Goal: Task Accomplishment & Management: Complete application form

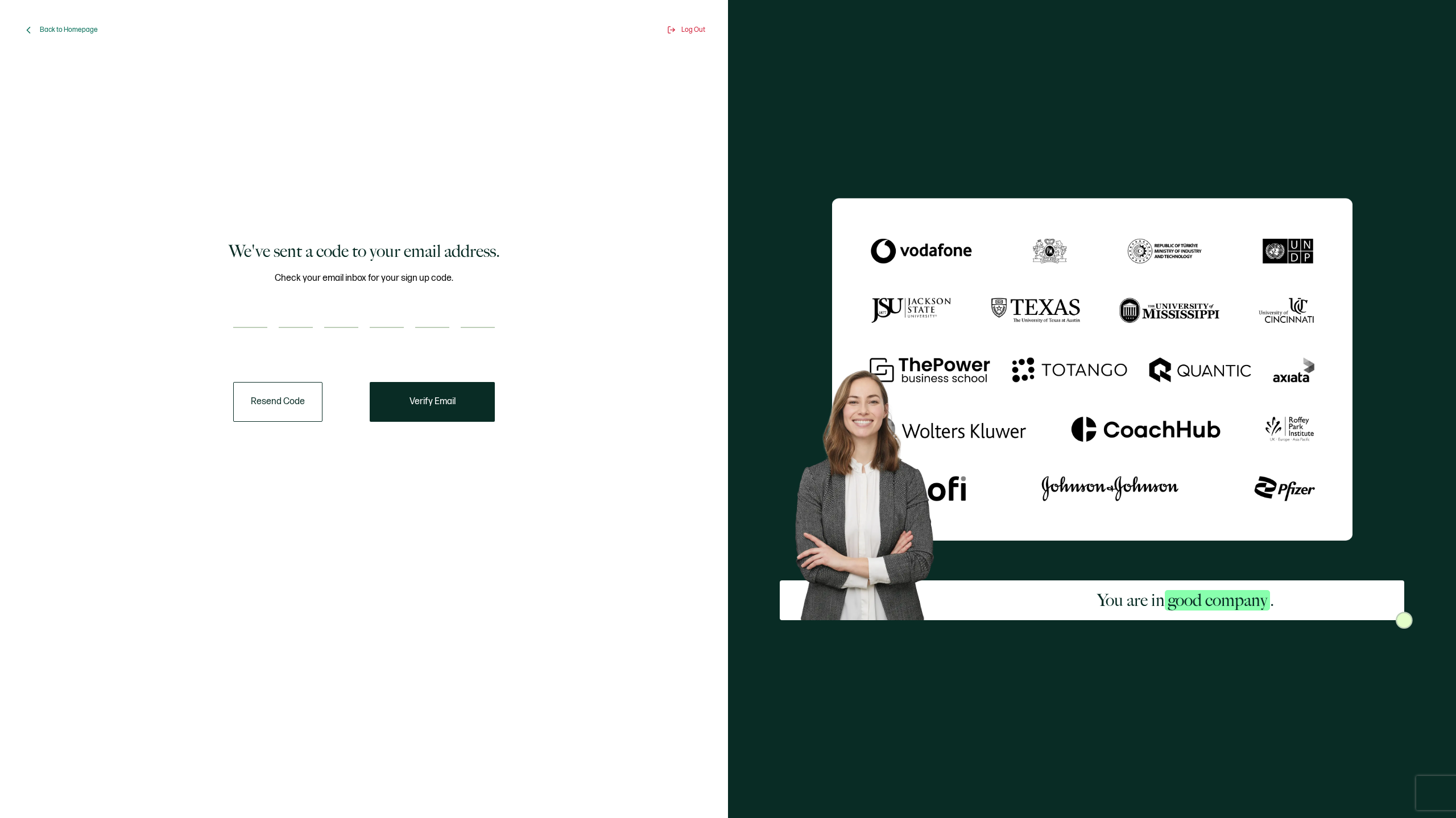
click at [262, 311] on input "number" at bounding box center [250, 317] width 34 height 23
click at [257, 309] on input "number" at bounding box center [250, 317] width 34 height 23
type input "1"
type input "8"
type input "3"
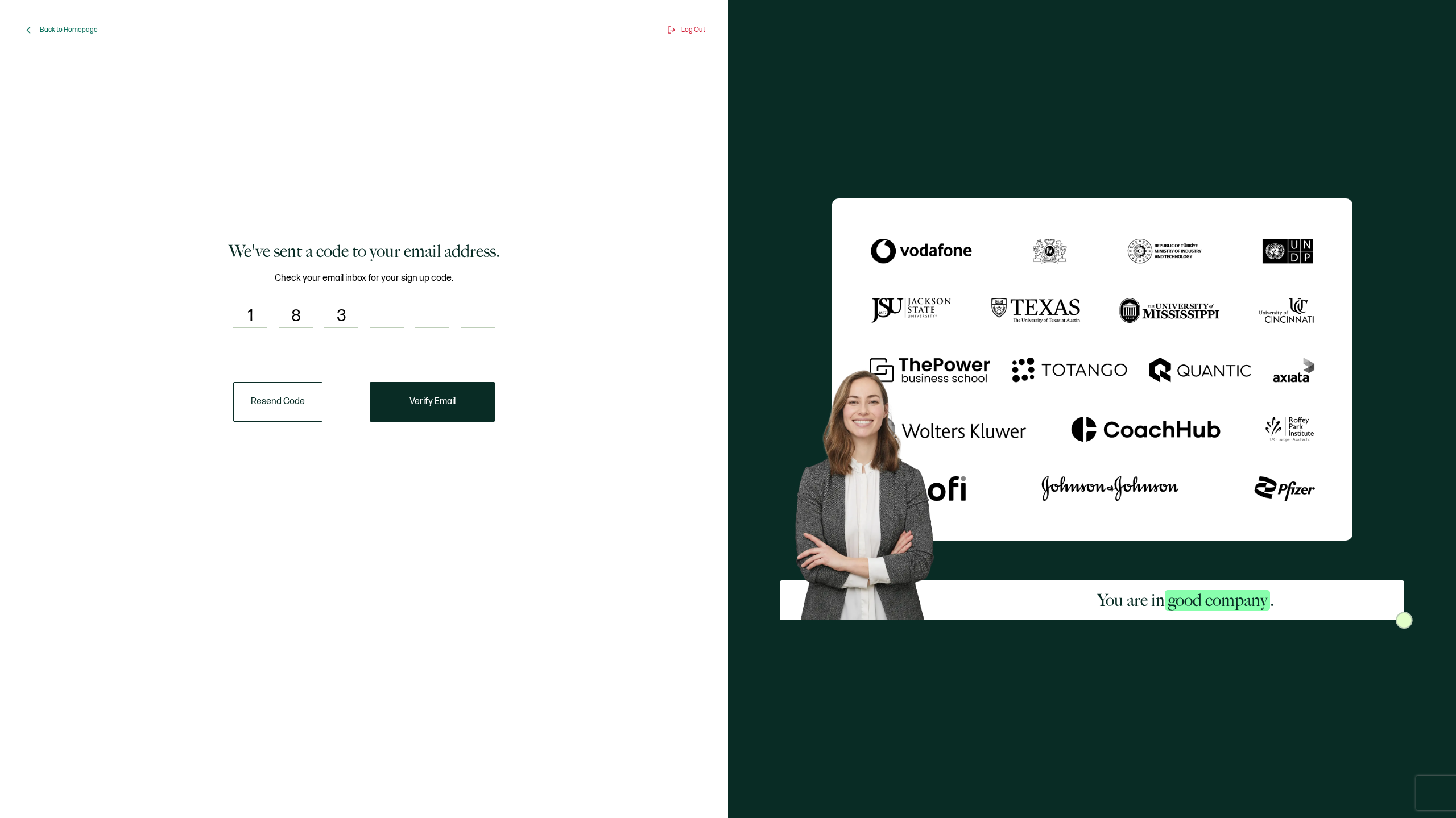
type input "3"
type input "7"
click at [488, 320] on input "number" at bounding box center [478, 317] width 34 height 23
type input "3"
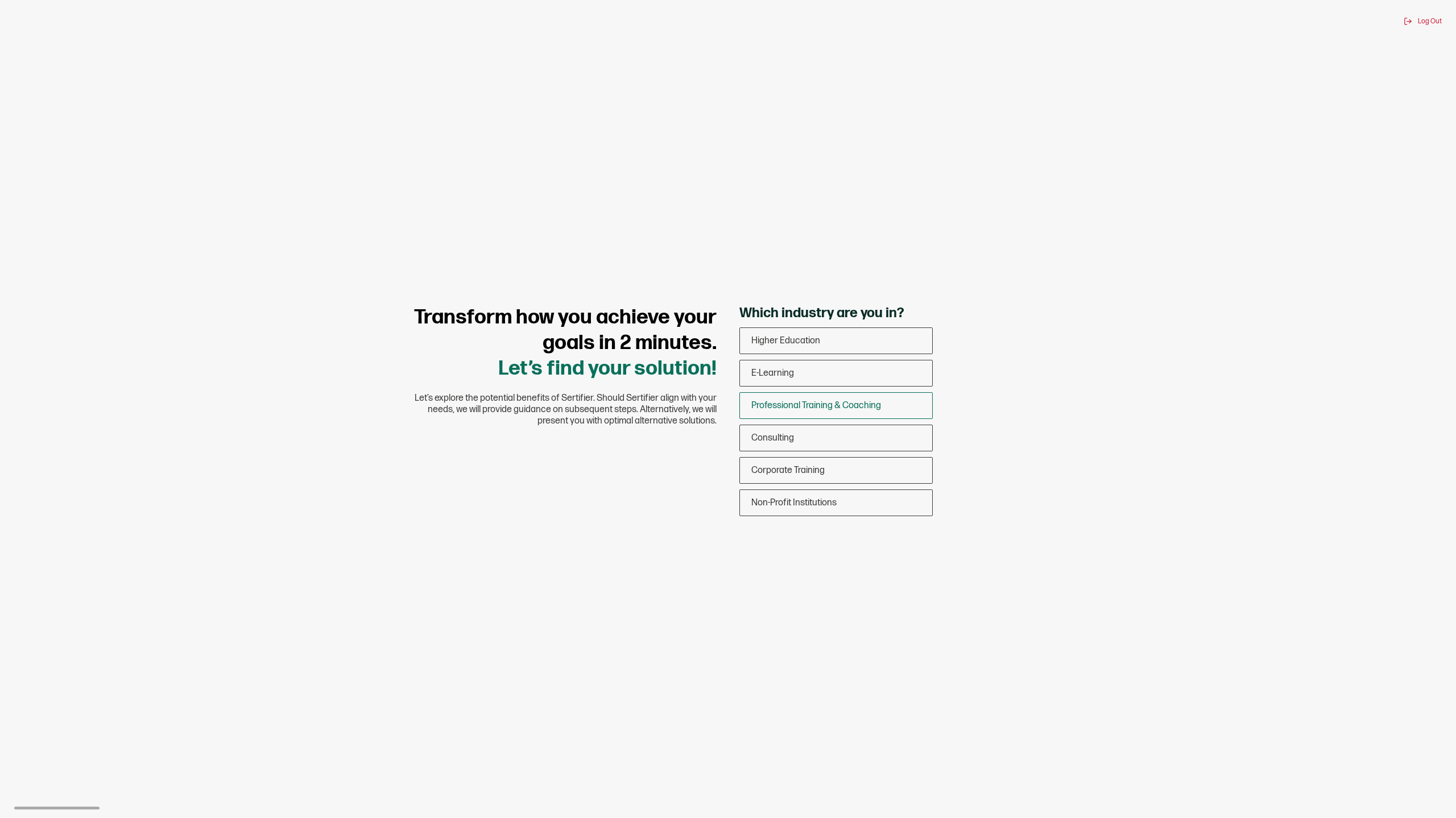
click at [874, 401] on span "Professional Training & Coaching" at bounding box center [816, 406] width 130 height 11
click at [0, 0] on input "Professional Training & Coaching" at bounding box center [0, 0] width 0 height 0
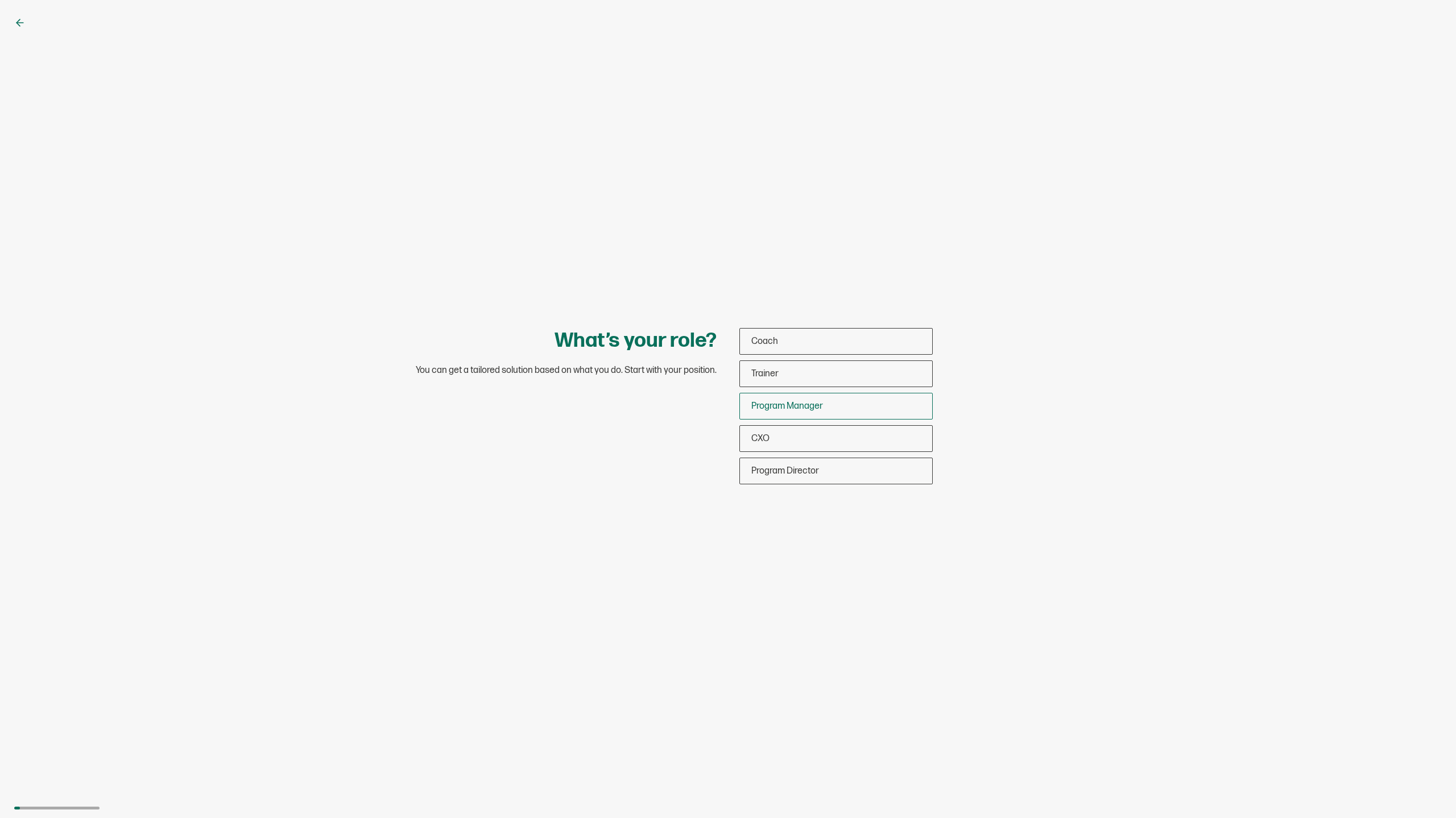
click at [798, 406] on span "Program Manager" at bounding box center [787, 406] width 72 height 11
click at [0, 0] on input "Program Manager" at bounding box center [0, 0] width 0 height 0
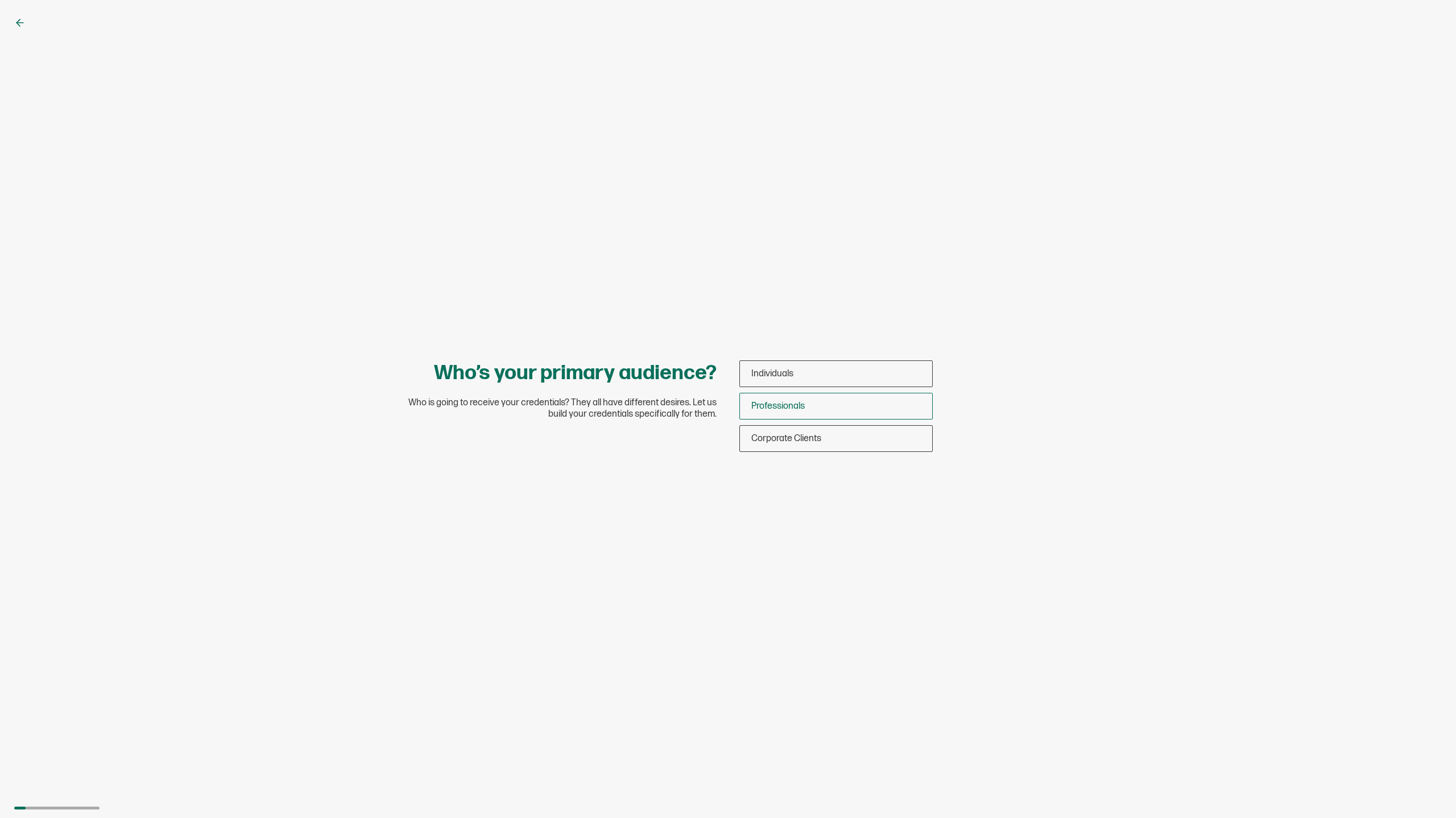
click at [779, 406] on span "Professionals" at bounding box center [778, 406] width 53 height 11
click at [0, 0] on input "Professionals" at bounding box center [0, 0] width 0 height 0
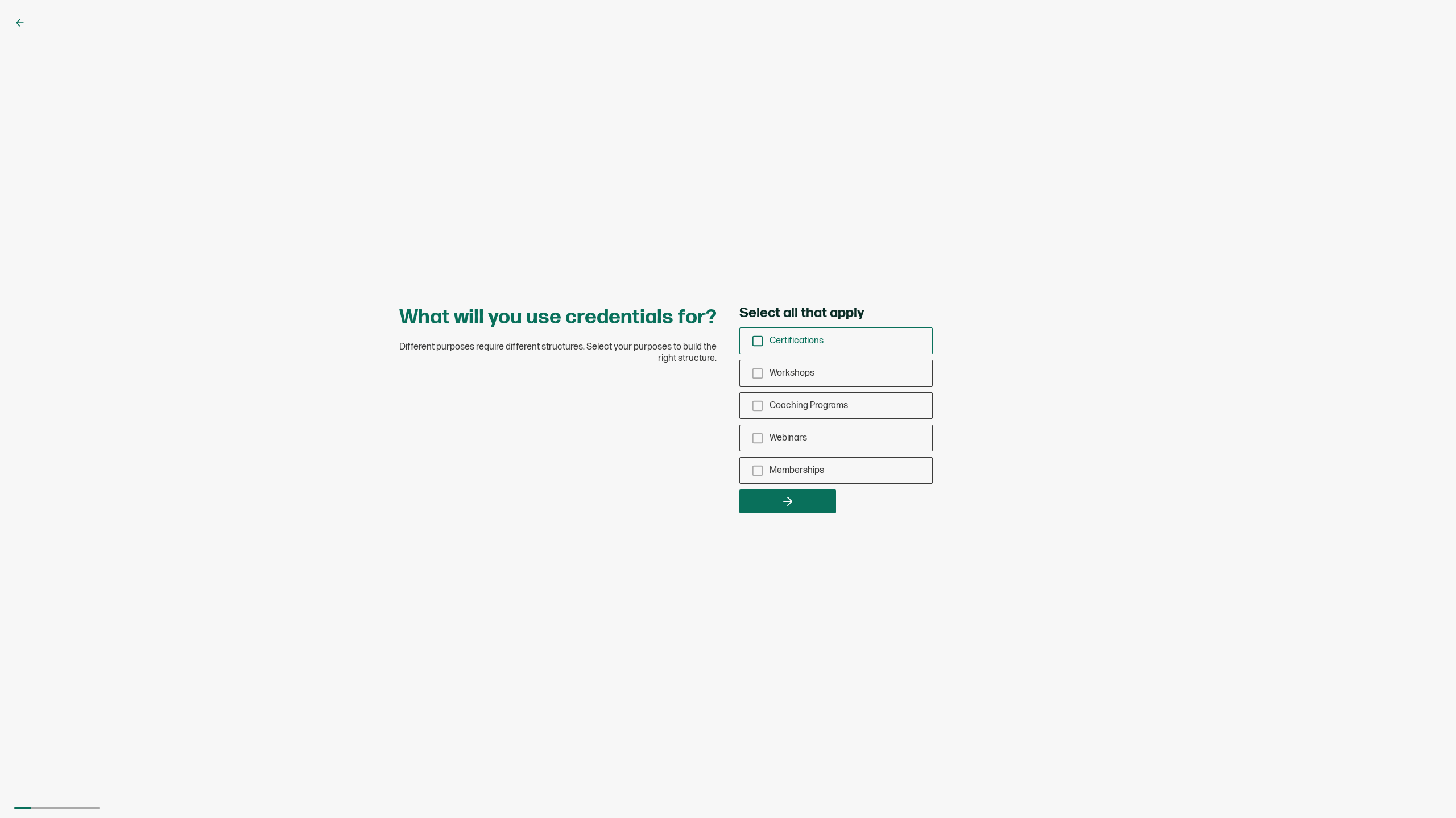
click at [757, 340] on icon "checkbox-group" at bounding box center [757, 341] width 13 height 13
click at [0, 0] on input "Certifications" at bounding box center [0, 0] width 0 height 0
click at [784, 504] on icon "button" at bounding box center [788, 501] width 13 height 13
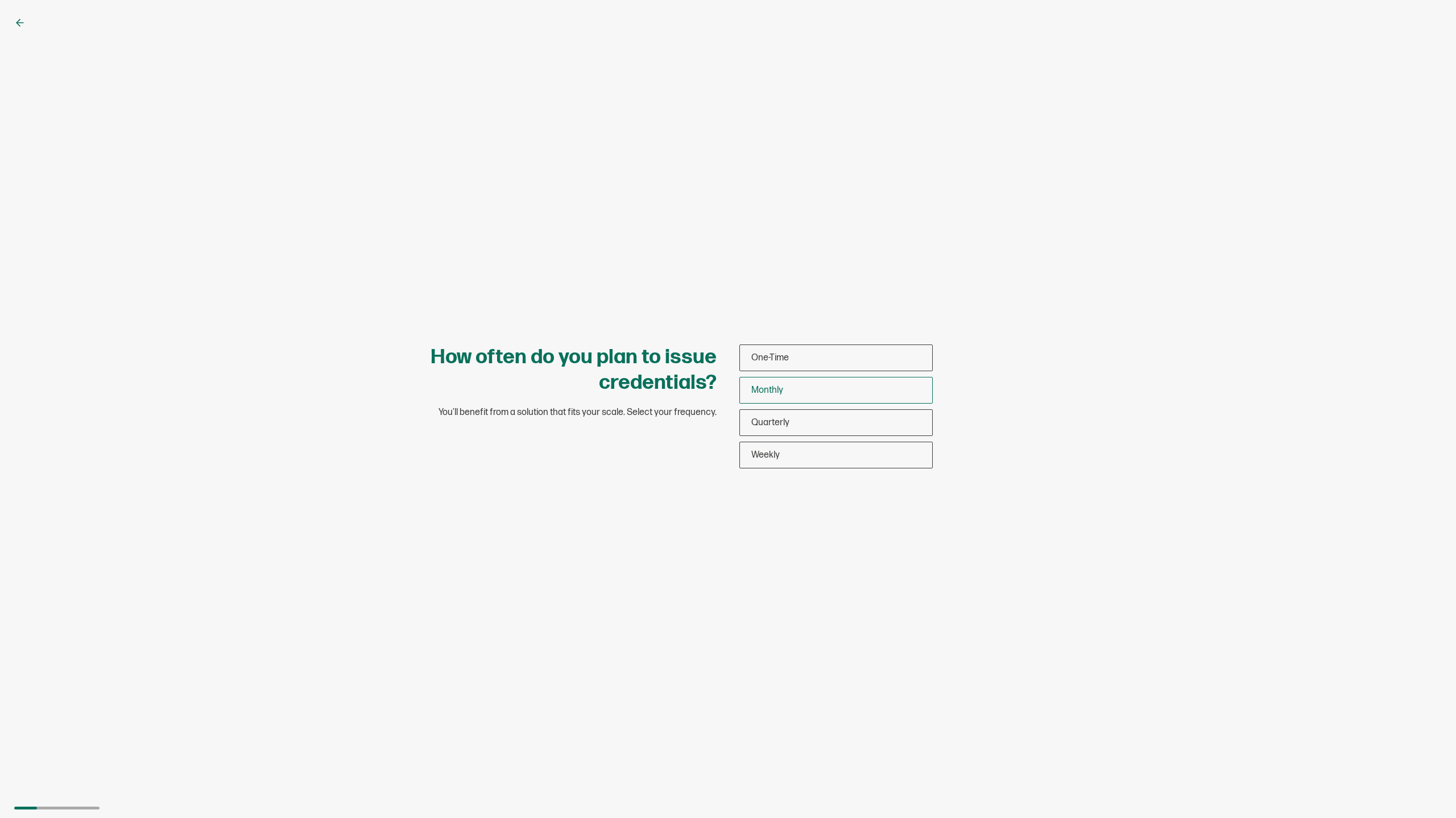
click at [764, 386] on span "Monthly" at bounding box center [767, 390] width 32 height 11
click at [0, 0] on input "Monthly" at bounding box center [0, 0] width 0 height 0
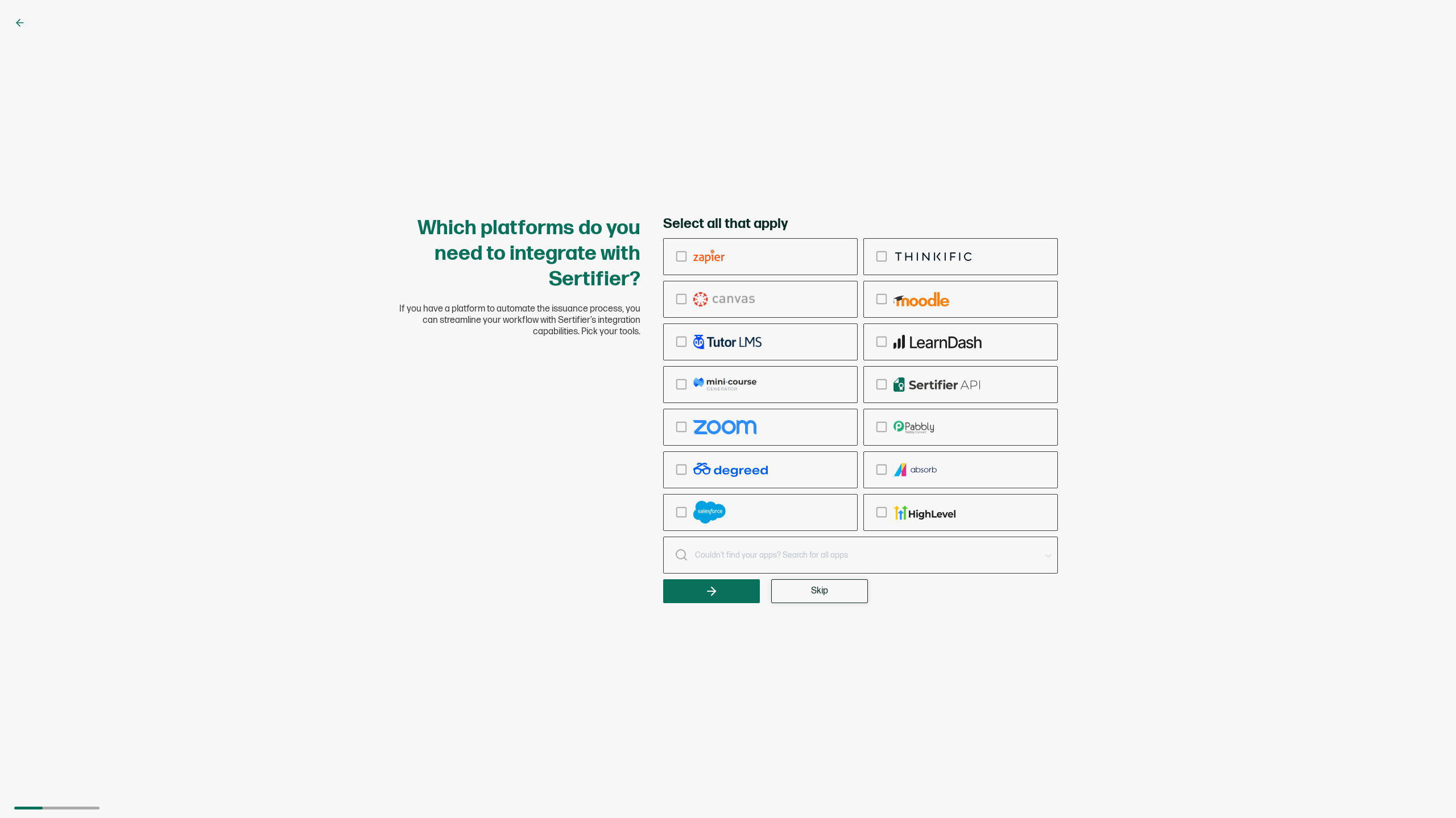
click at [803, 598] on button "Skip" at bounding box center [820, 591] width 96 height 24
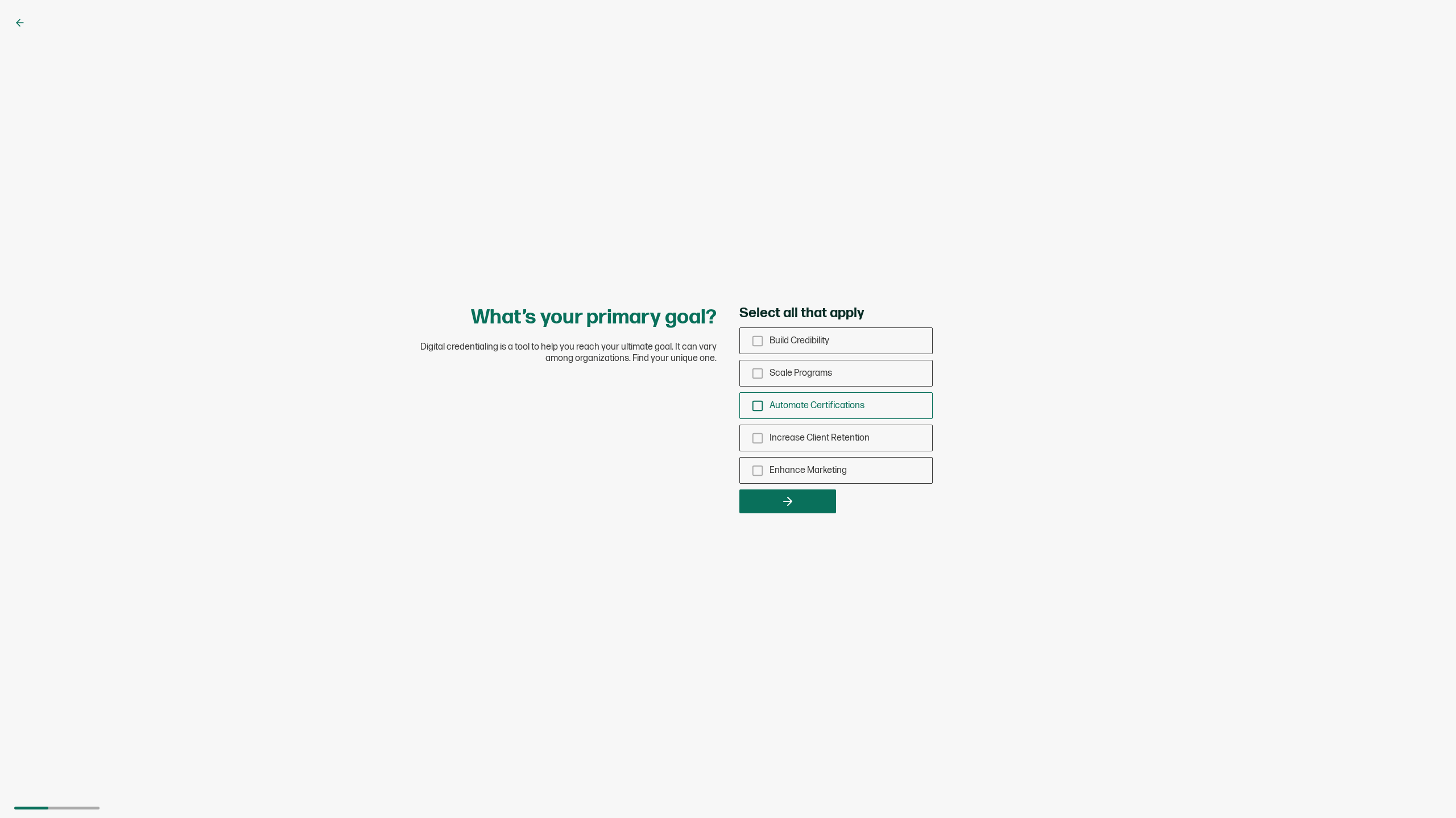
click at [757, 401] on rect "checkbox-group" at bounding box center [757, 405] width 10 height 10
click at [0, 0] on input "Automate Certifications" at bounding box center [0, 0] width 0 height 0
click at [798, 497] on button "button" at bounding box center [788, 501] width 96 height 24
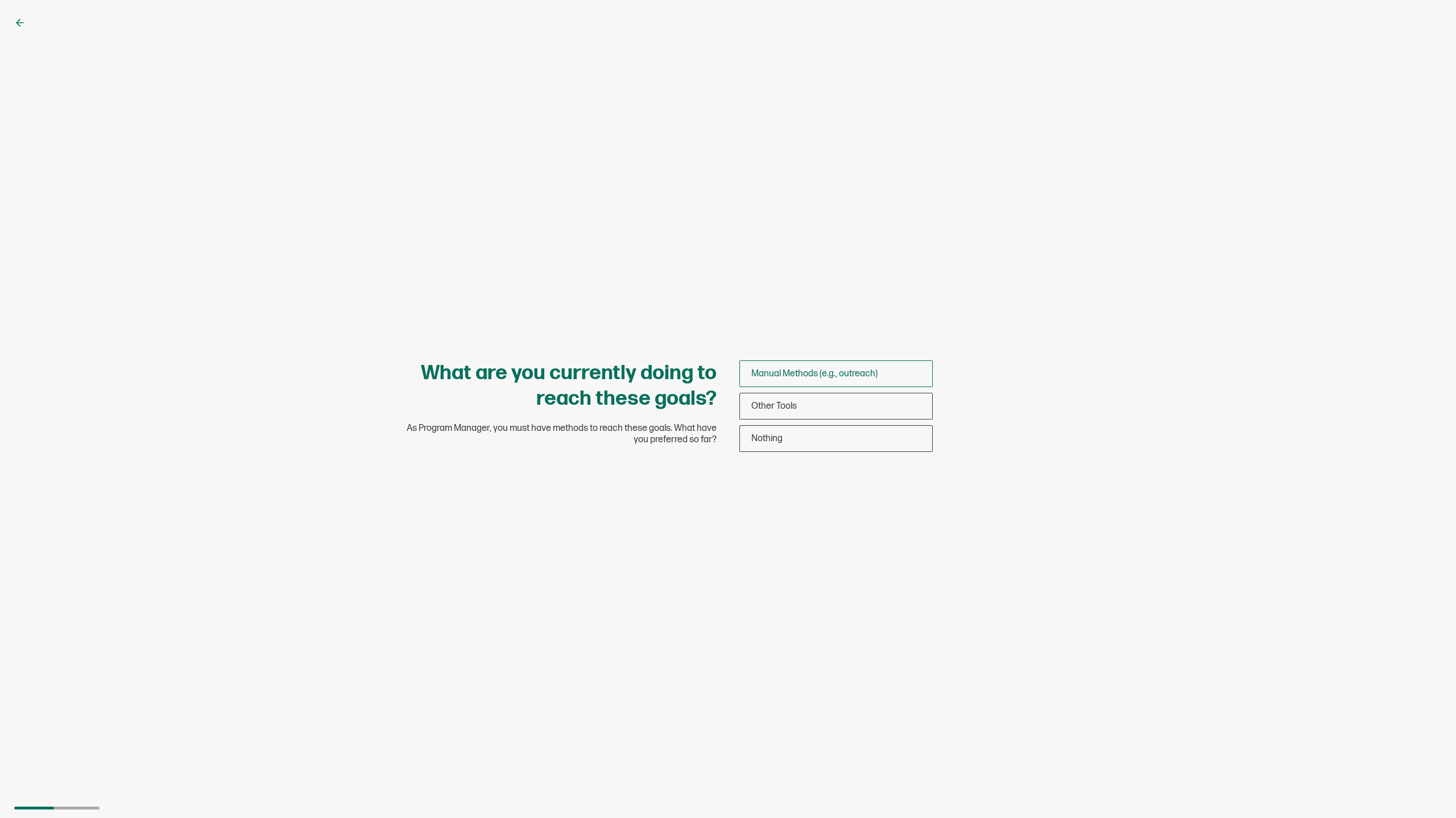
click at [784, 372] on span "Manual Methods (e.g., outreach)" at bounding box center [814, 374] width 126 height 11
click at [0, 0] on input "Manual Methods (e.g., outreach)" at bounding box center [0, 0] width 0 height 0
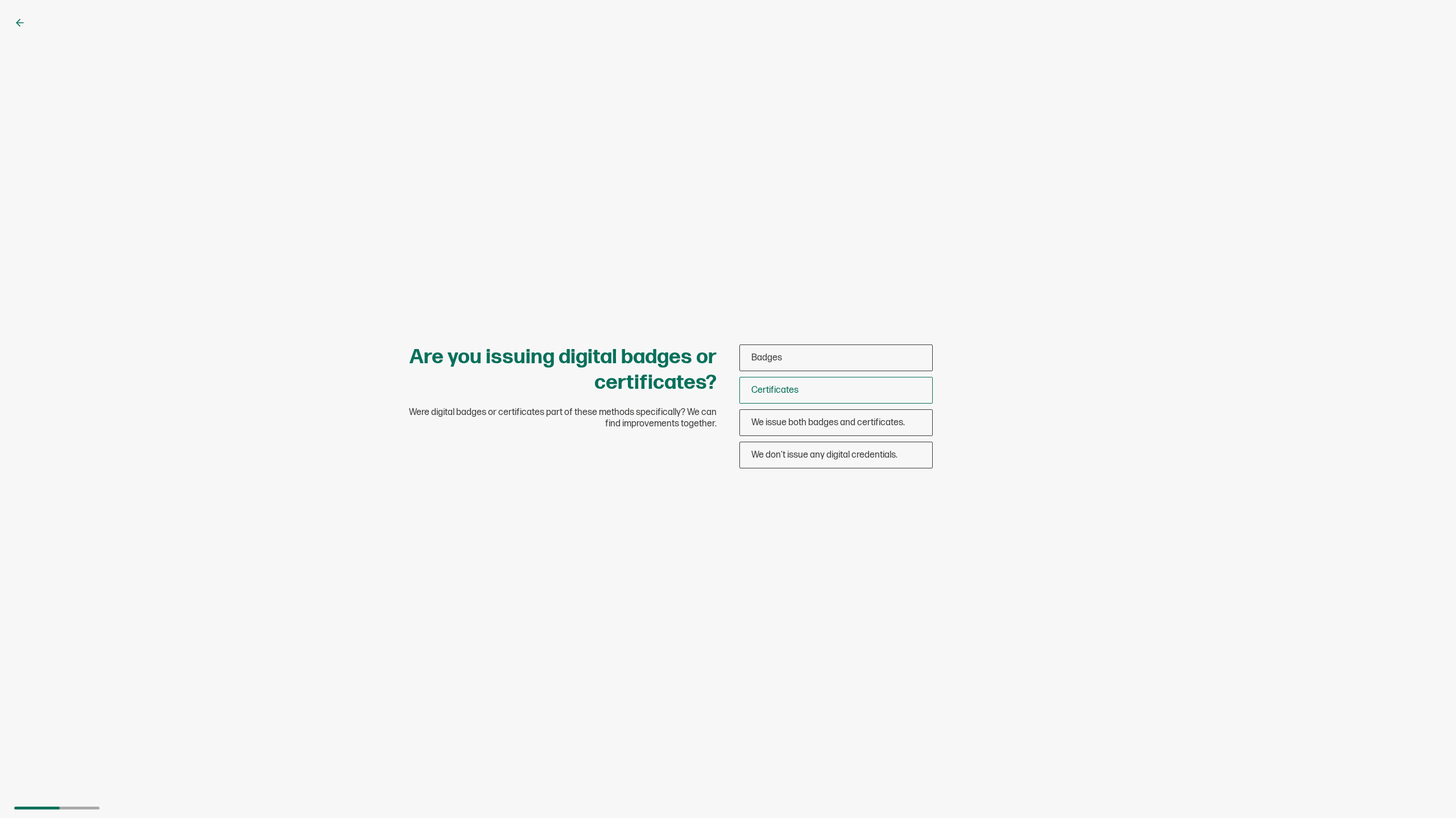
click at [797, 385] on span "Certificates" at bounding box center [775, 390] width 47 height 11
click at [0, 0] on input "Certificates" at bounding box center [0, 0] width 0 height 0
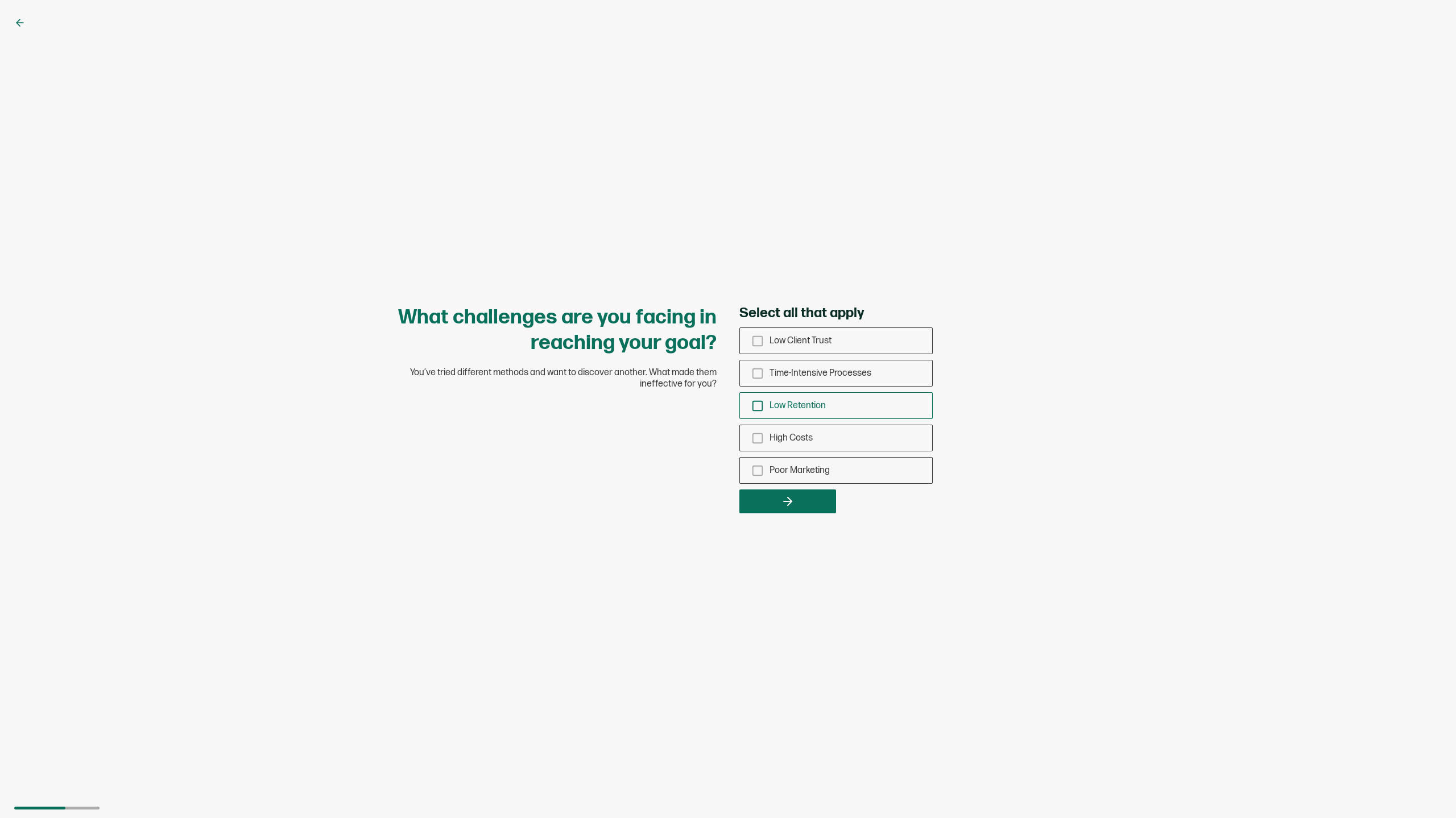
click at [756, 407] on icon "checkbox-group" at bounding box center [757, 406] width 13 height 13
click at [0, 0] on input "Low Retention" at bounding box center [0, 0] width 0 height 0
click at [781, 498] on icon "button" at bounding box center [788, 501] width 13 height 13
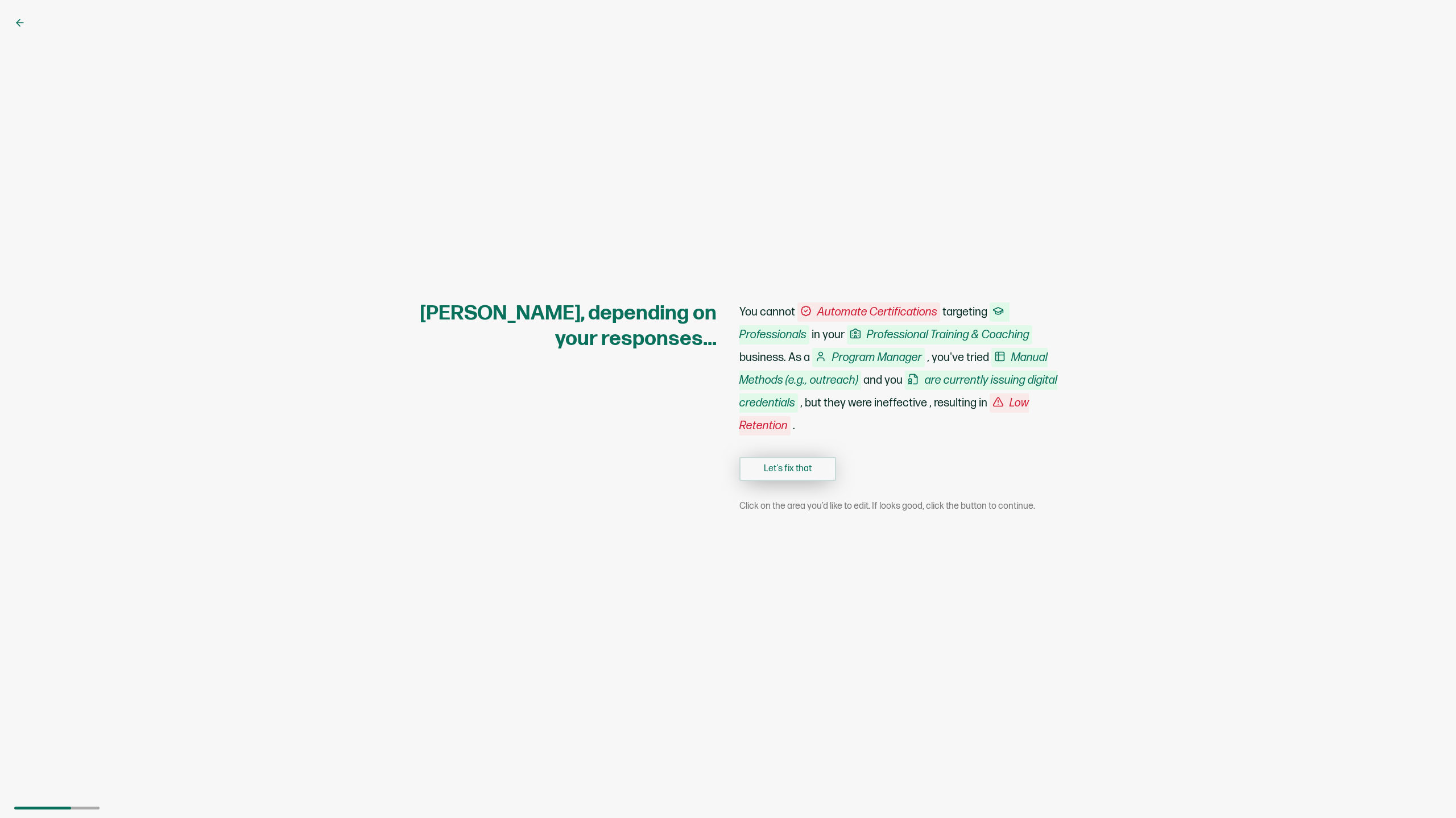
click at [791, 463] on button "Let's fix that" at bounding box center [788, 469] width 96 height 24
